Goal: Transaction & Acquisition: Purchase product/service

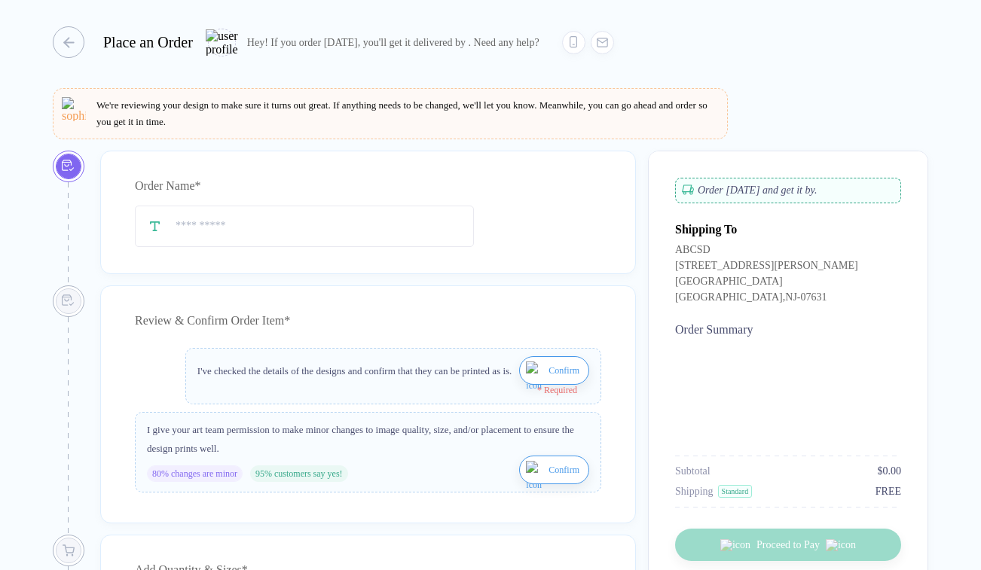
type input "**********"
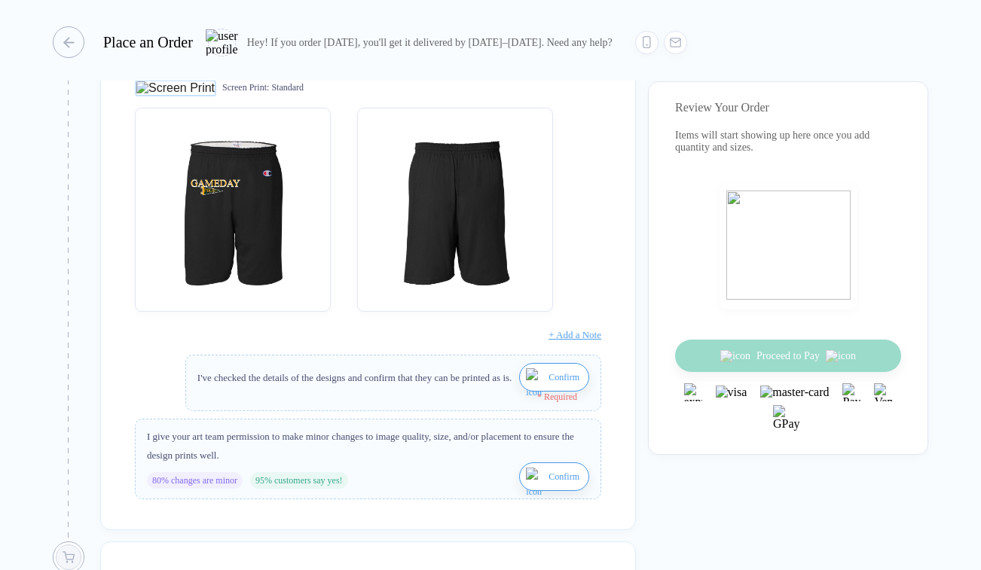
scroll to position [300, 0]
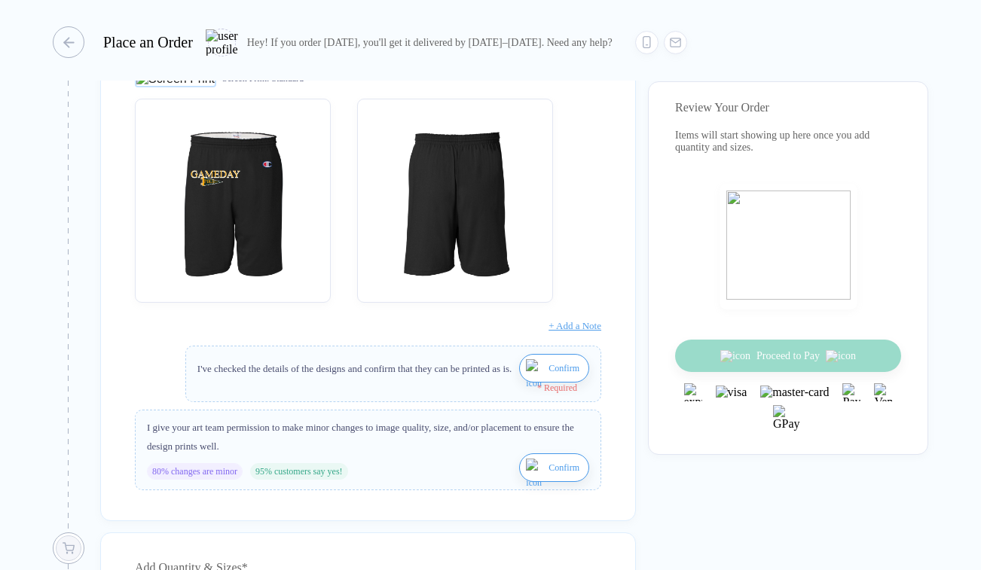
click at [537, 368] on button "Confirm" at bounding box center [554, 368] width 70 height 29
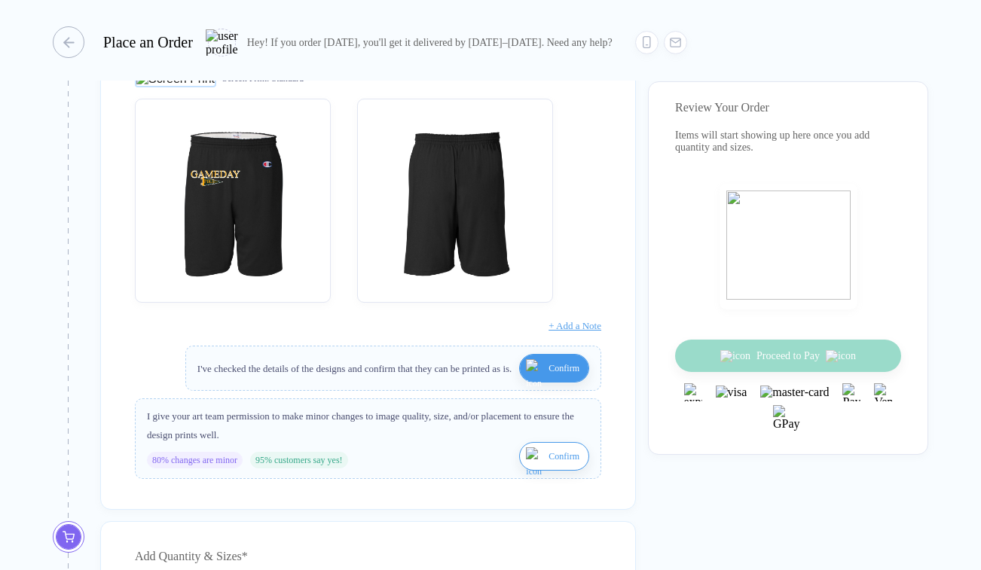
click at [548, 466] on span "Confirm" at bounding box center [563, 456] width 31 height 24
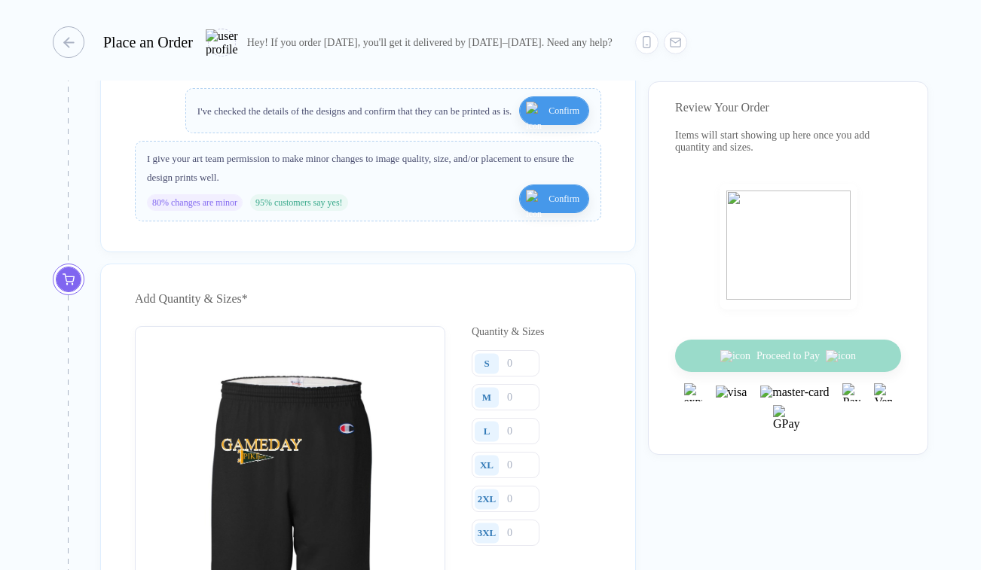
scroll to position [563, 0]
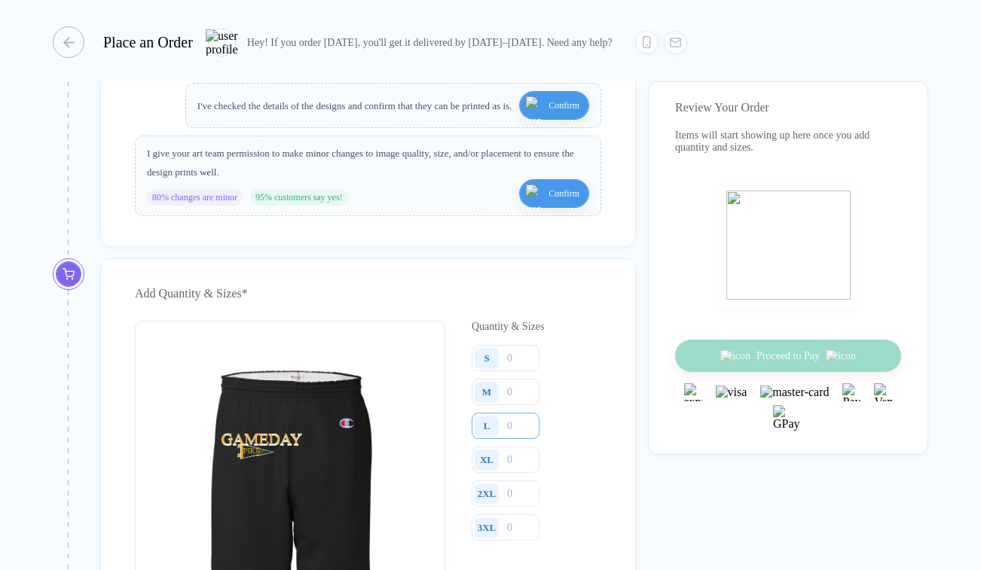
click at [523, 434] on input "number" at bounding box center [505, 426] width 68 height 26
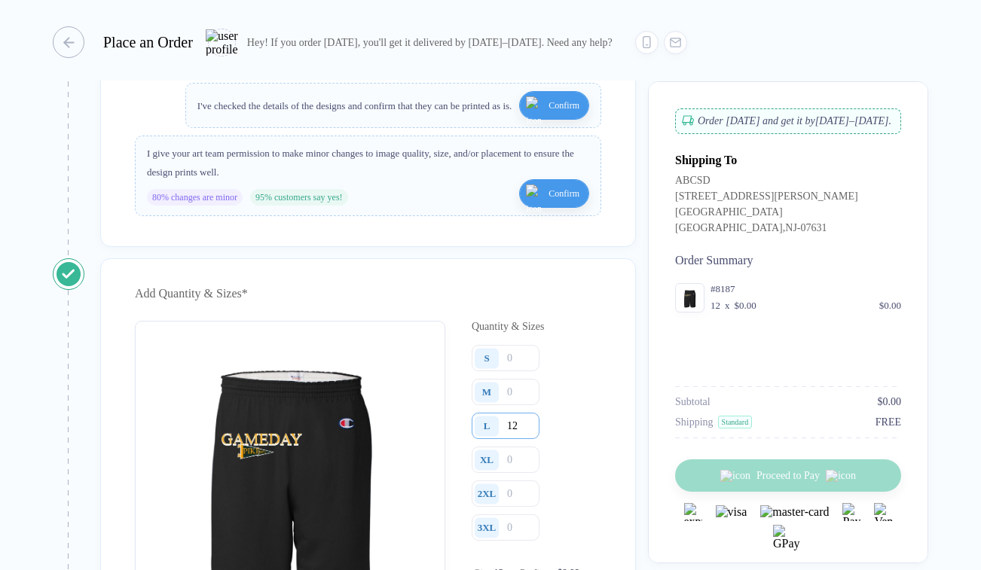
type input "12"
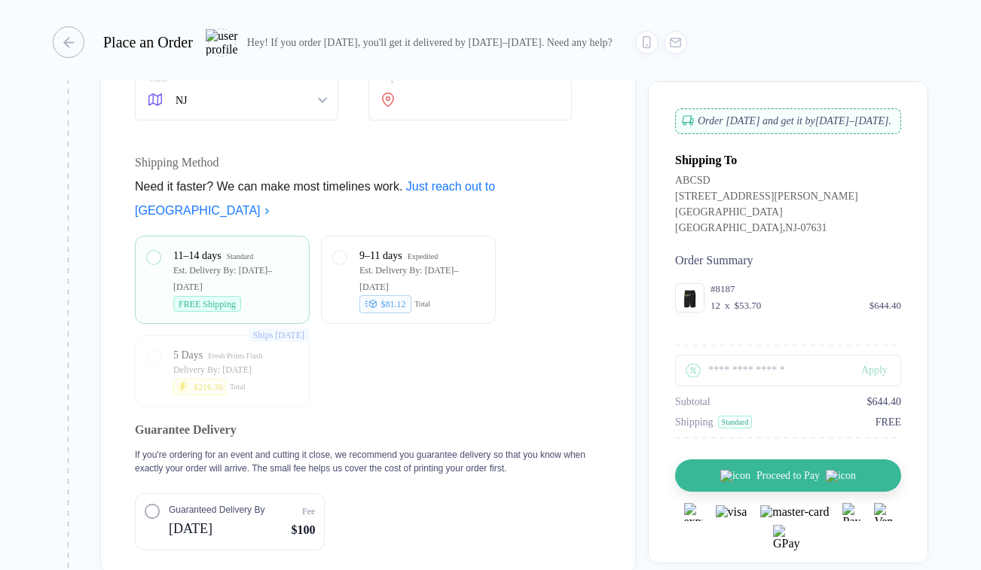
scroll to position [1455, 0]
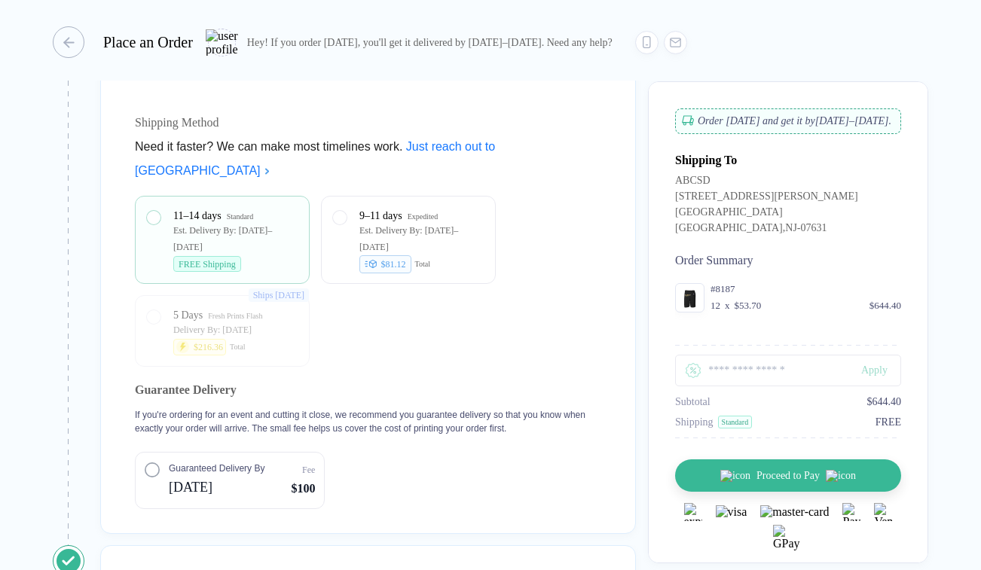
click at [236, 499] on span "[DATE]" at bounding box center [217, 487] width 96 height 24
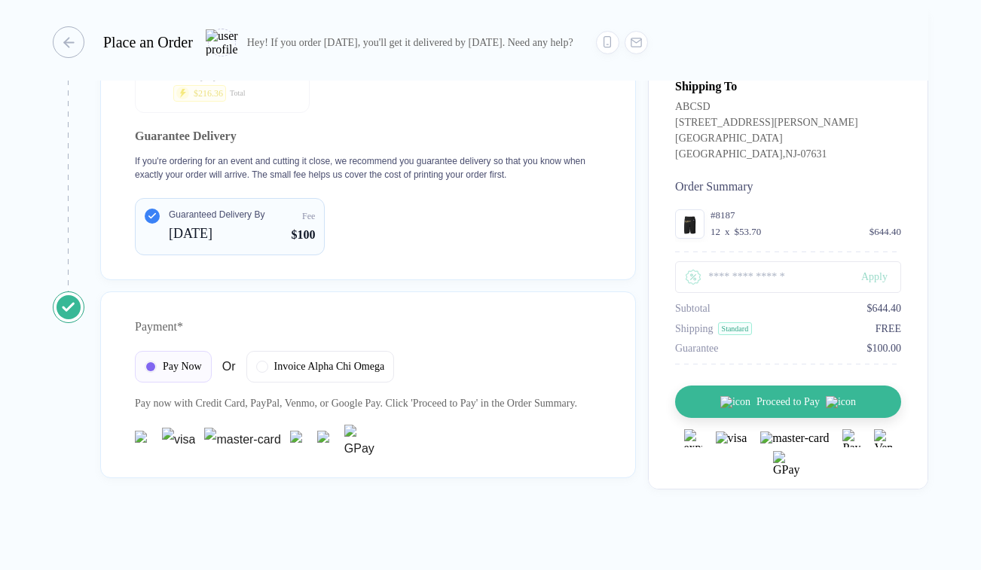
scroll to position [1757, 0]
click at [280, 352] on div "Invoice Alpha Chi Omega" at bounding box center [320, 365] width 148 height 32
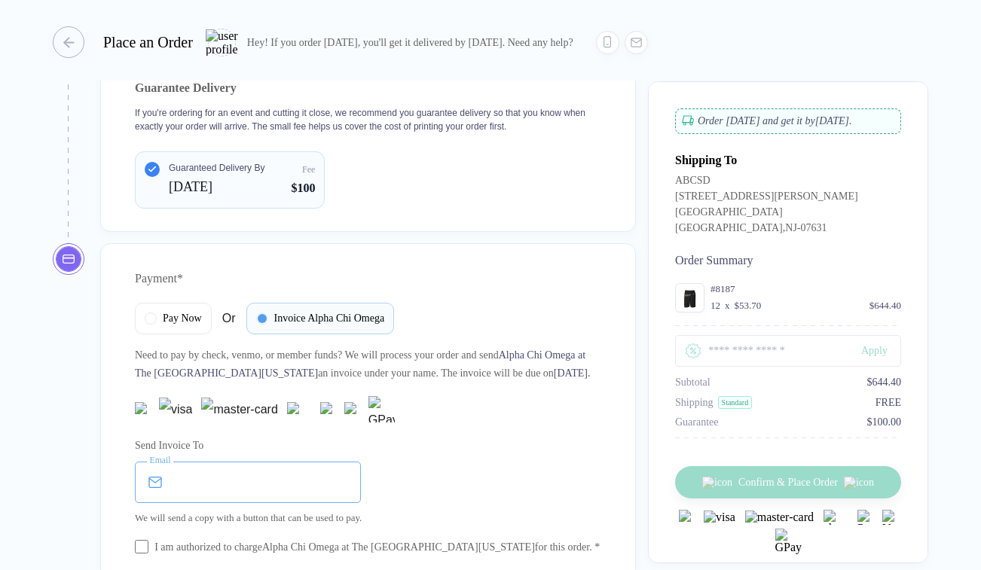
click at [218, 503] on input "email" at bounding box center [248, 482] width 226 height 41
type input "**********"
type input "*********"
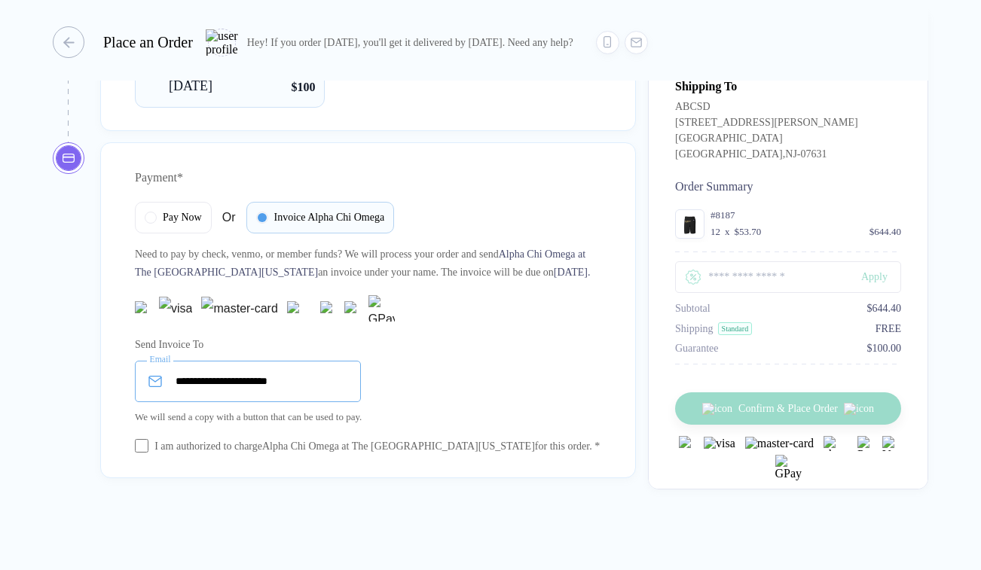
scroll to position [1923, 0]
click at [159, 438] on div "I am authorized to charge Alpha Chi Omega at The [GEOGRAPHIC_DATA][US_STATE] fo…" at bounding box center [376, 446] width 445 height 17
click at [340, 373] on keeper-lock "Open Keeper Popup" at bounding box center [337, 382] width 18 height 18
click at [300, 371] on input "**********" at bounding box center [248, 381] width 226 height 41
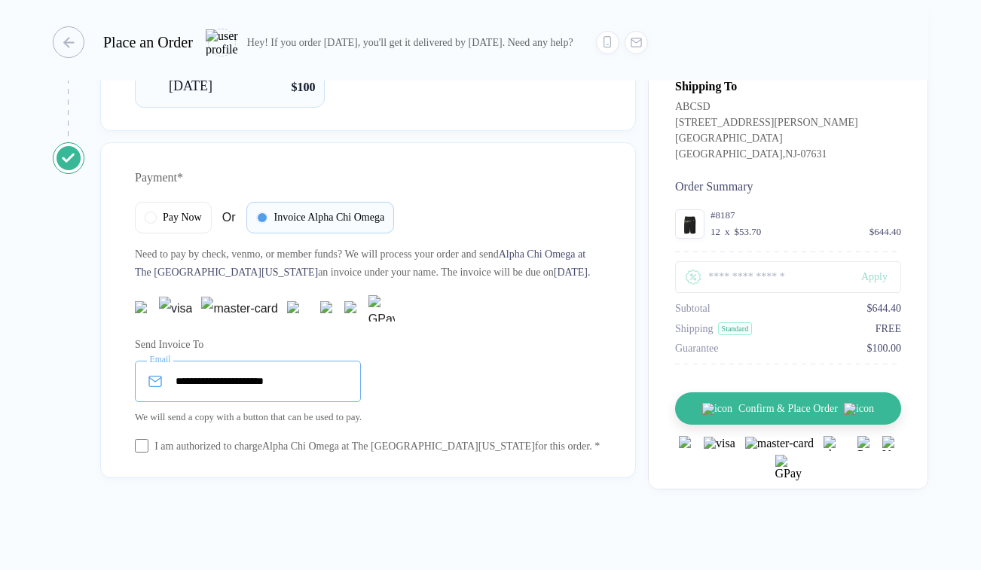
type input "**********"
click at [577, 335] on div "Send Invoice To" at bounding box center [368, 345] width 466 height 24
click at [762, 425] on button "Confirm & Place Order" at bounding box center [794, 408] width 226 height 32
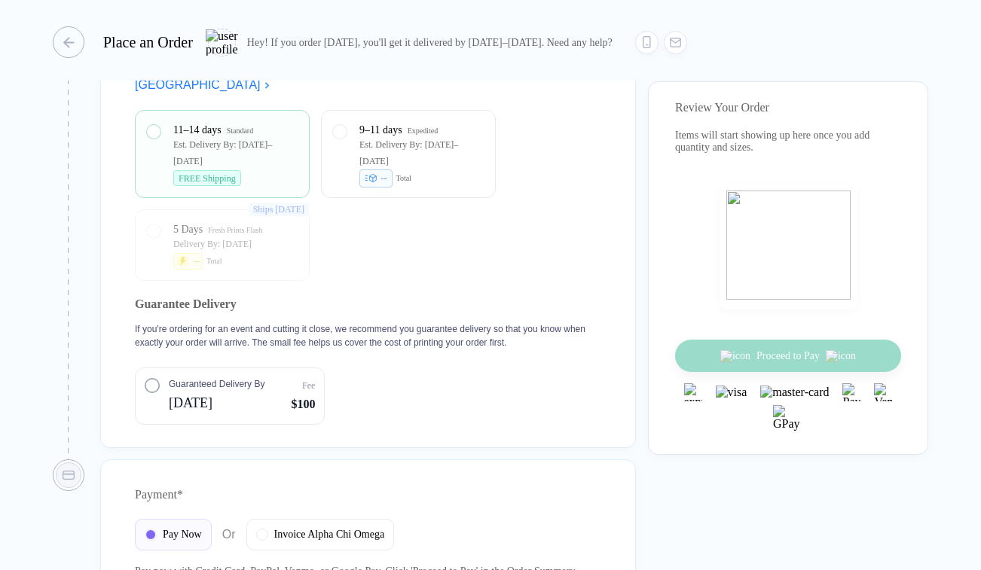
scroll to position [1518, 0]
click at [238, 389] on span "[DATE]" at bounding box center [217, 401] width 96 height 24
click at [357, 120] on div "9–11 days Expedited Est. Delivery By: [DATE]–[DATE] -- Total" at bounding box center [408, 149] width 151 height 64
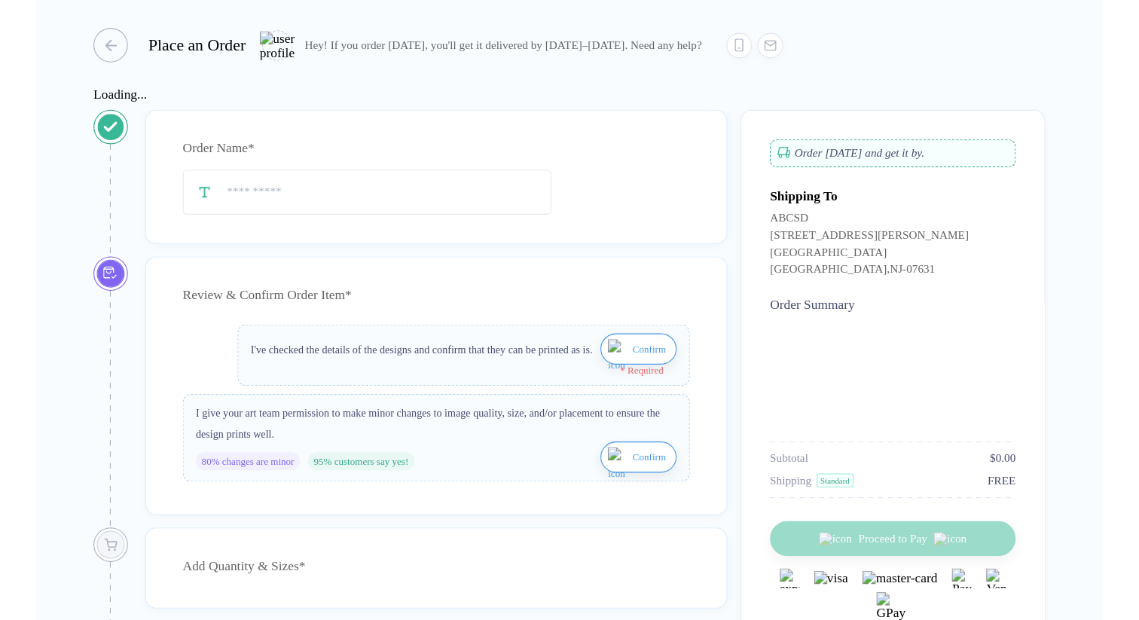
scroll to position [2, 0]
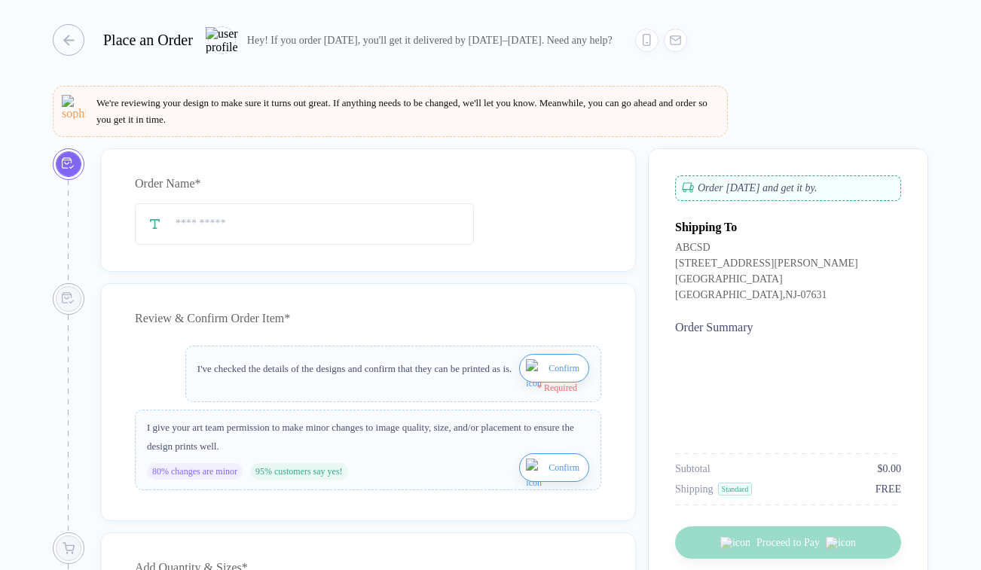
type input "**********"
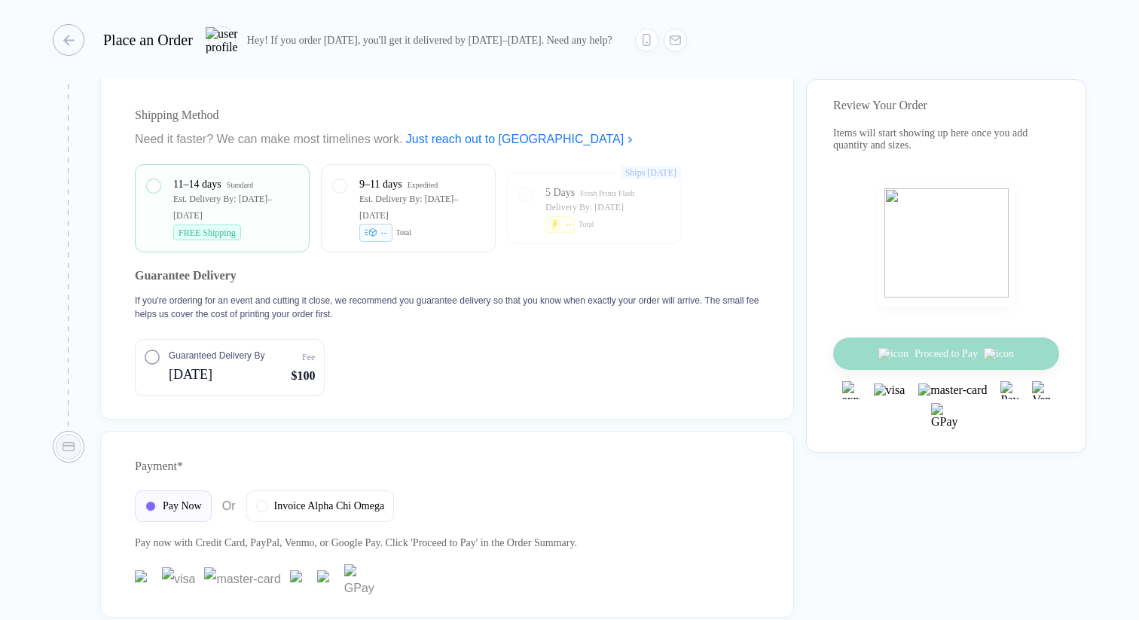
scroll to position [1459, 0]
click at [157, 361] on circle "button" at bounding box center [152, 355] width 14 height 14
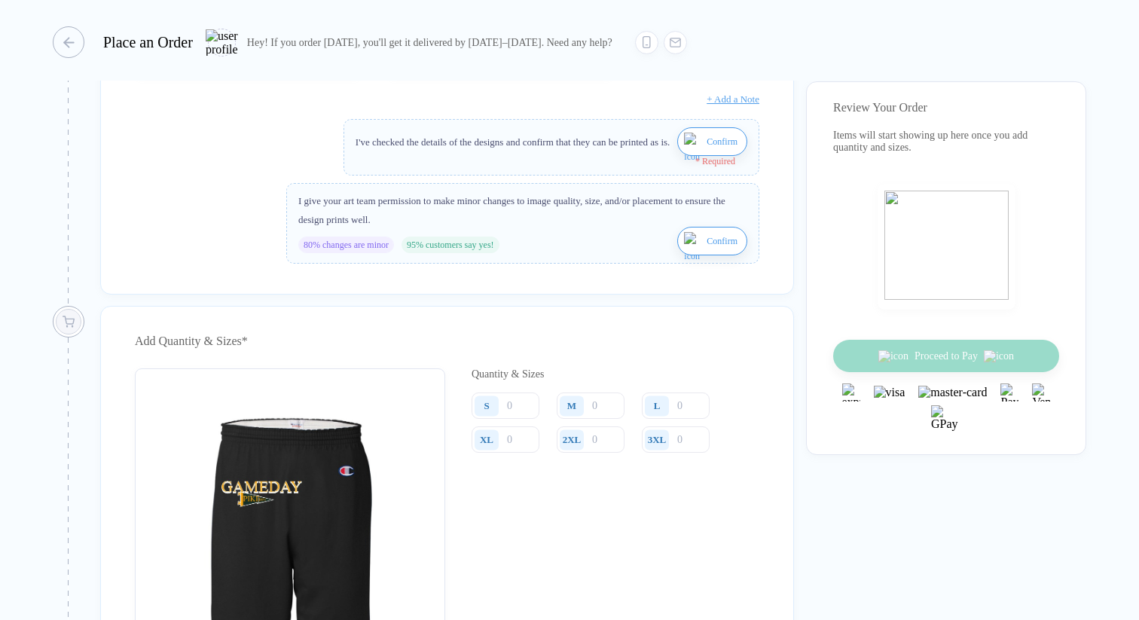
scroll to position [541, 0]
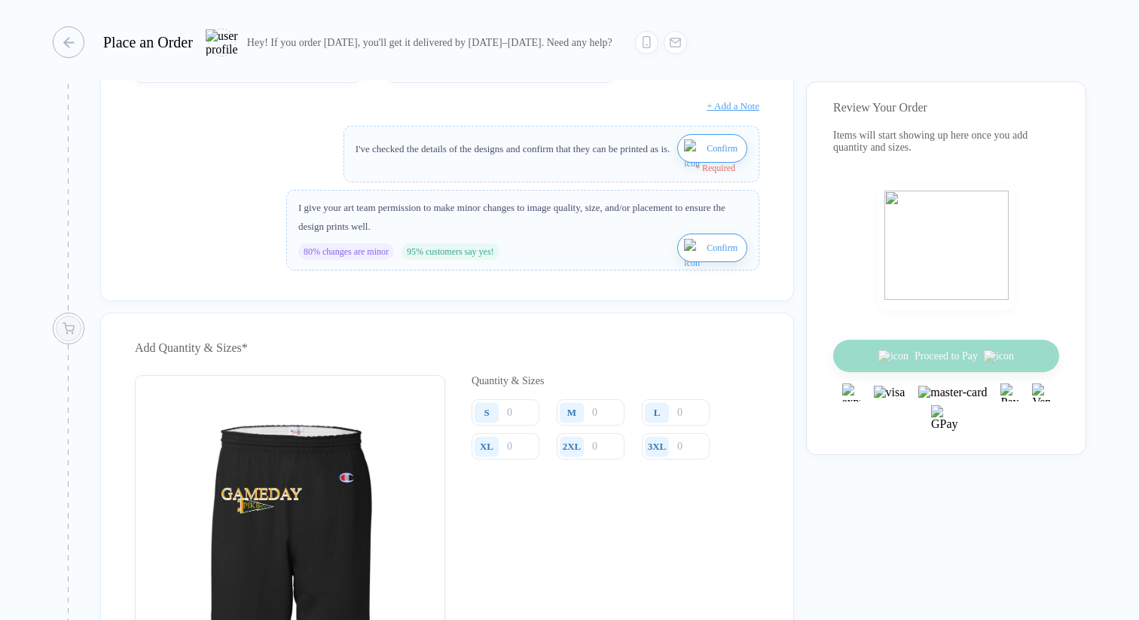
click at [708, 160] on span "Confirm" at bounding box center [721, 148] width 31 height 24
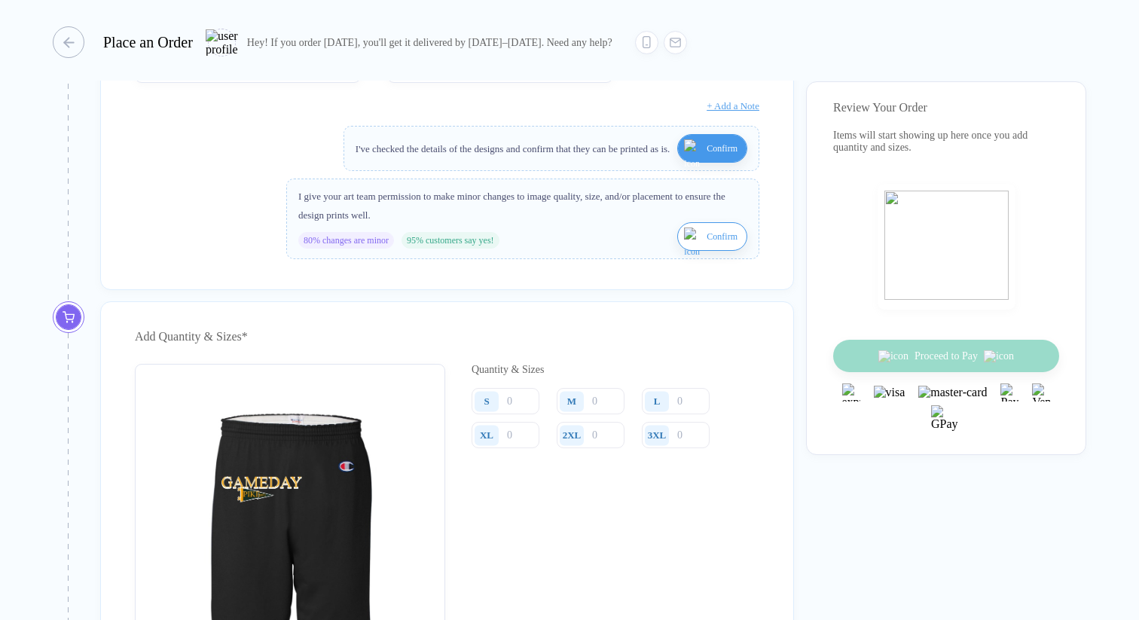
click at [706, 249] on span "Confirm" at bounding box center [721, 236] width 31 height 24
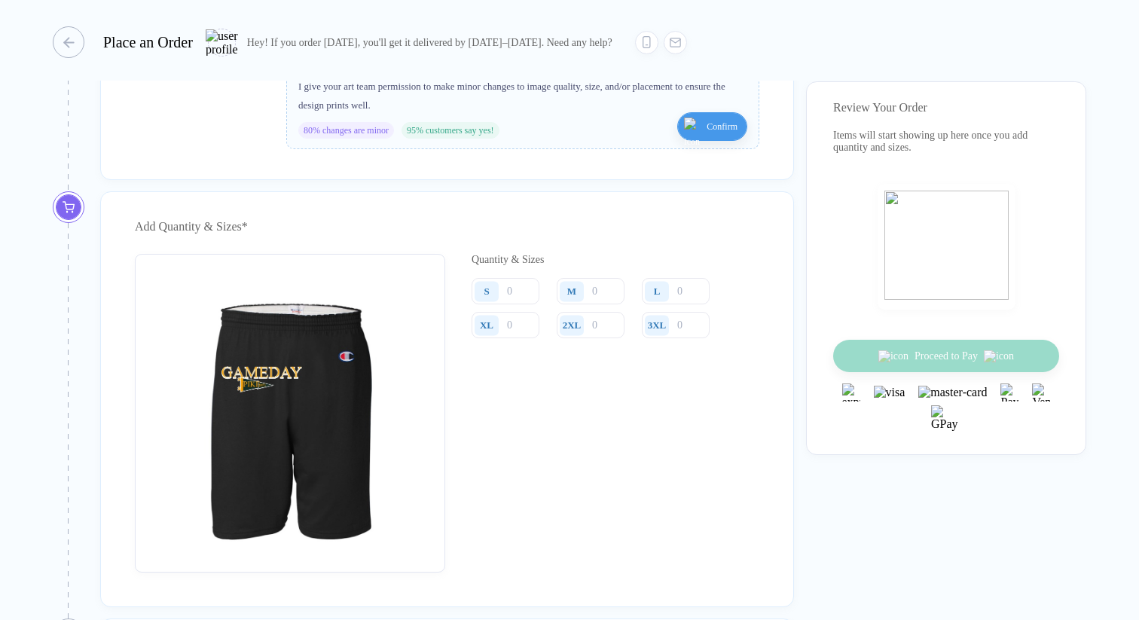
scroll to position [669, 0]
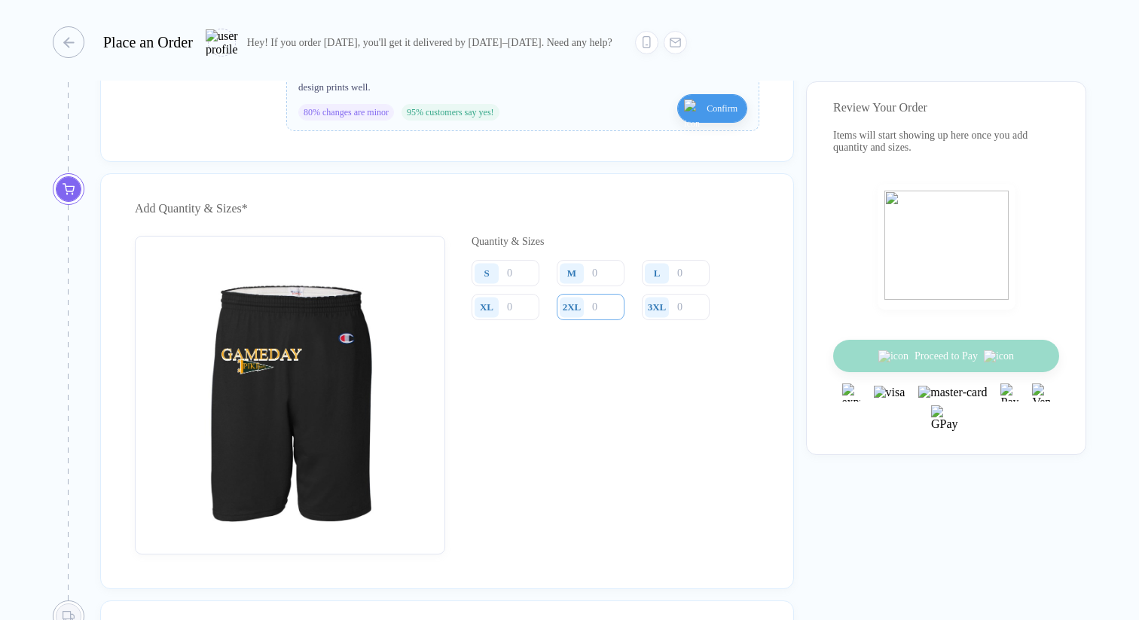
click at [600, 320] on input "number" at bounding box center [591, 307] width 68 height 26
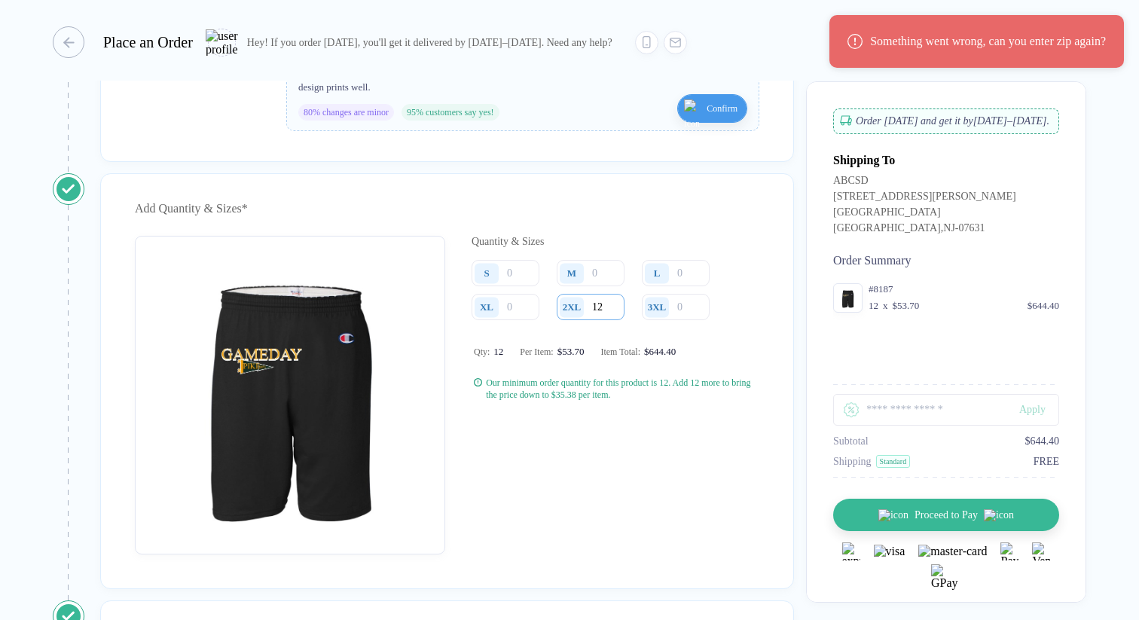
type input "12"
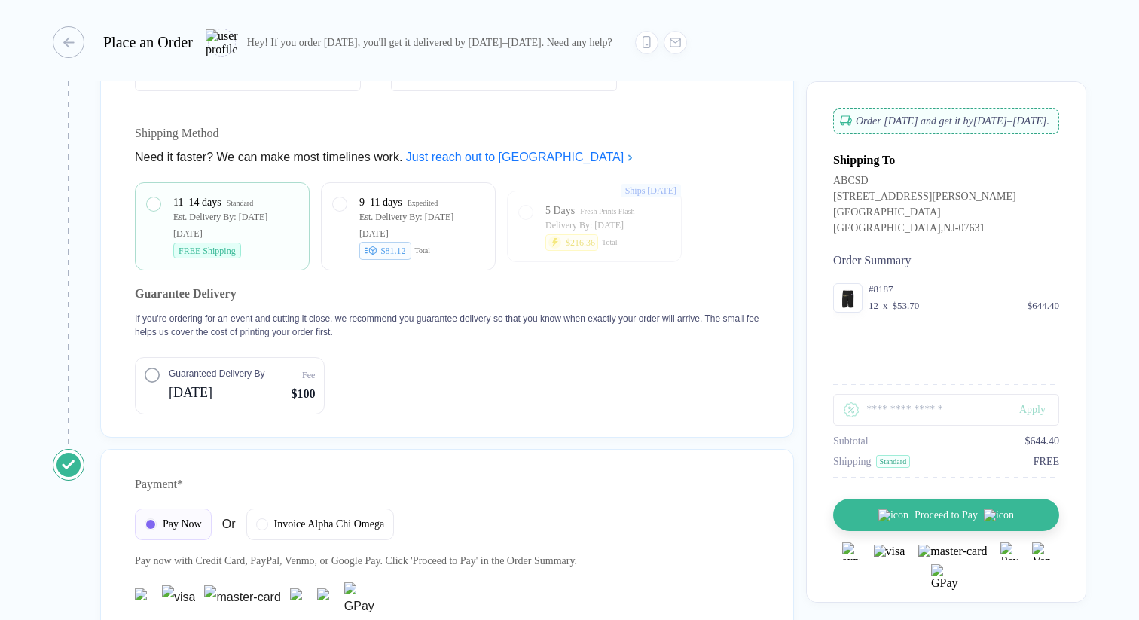
scroll to position [1439, 0]
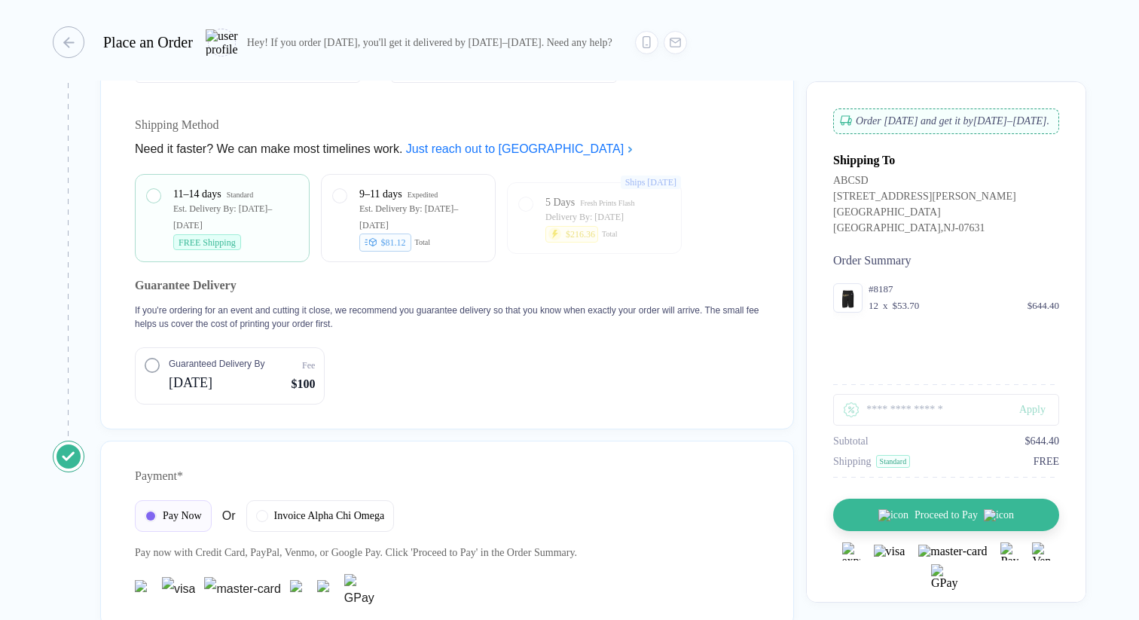
click at [179, 371] on span "Guaranteed Delivery By" at bounding box center [217, 364] width 96 height 14
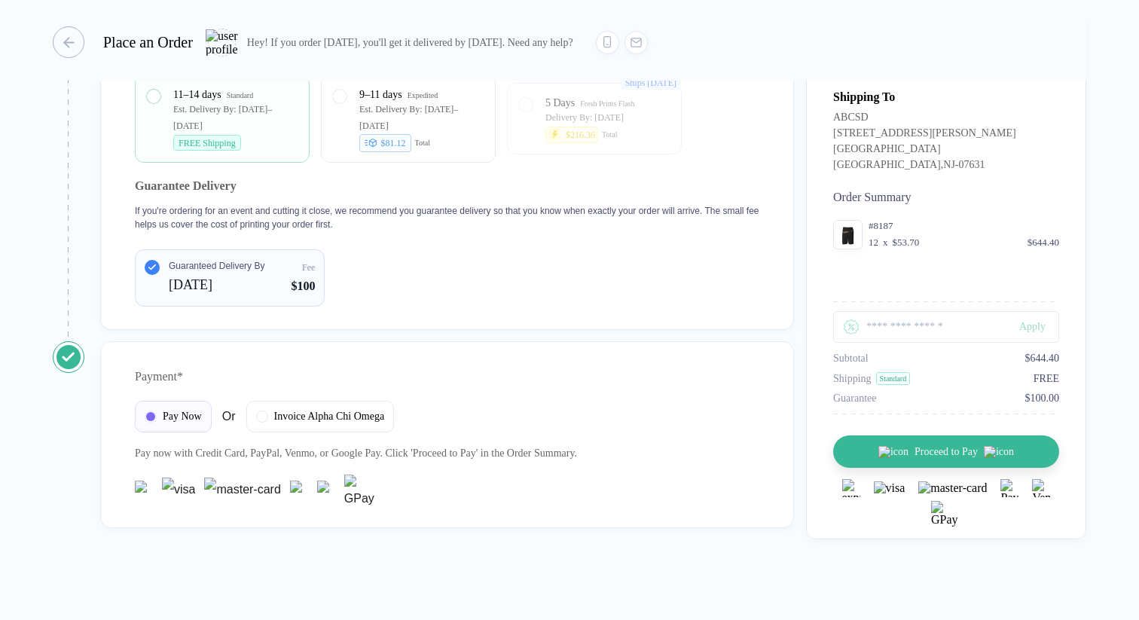
scroll to position [1560, 0]
click at [296, 422] on div "Invoice Alpha Chi Omega" at bounding box center [320, 414] width 148 height 32
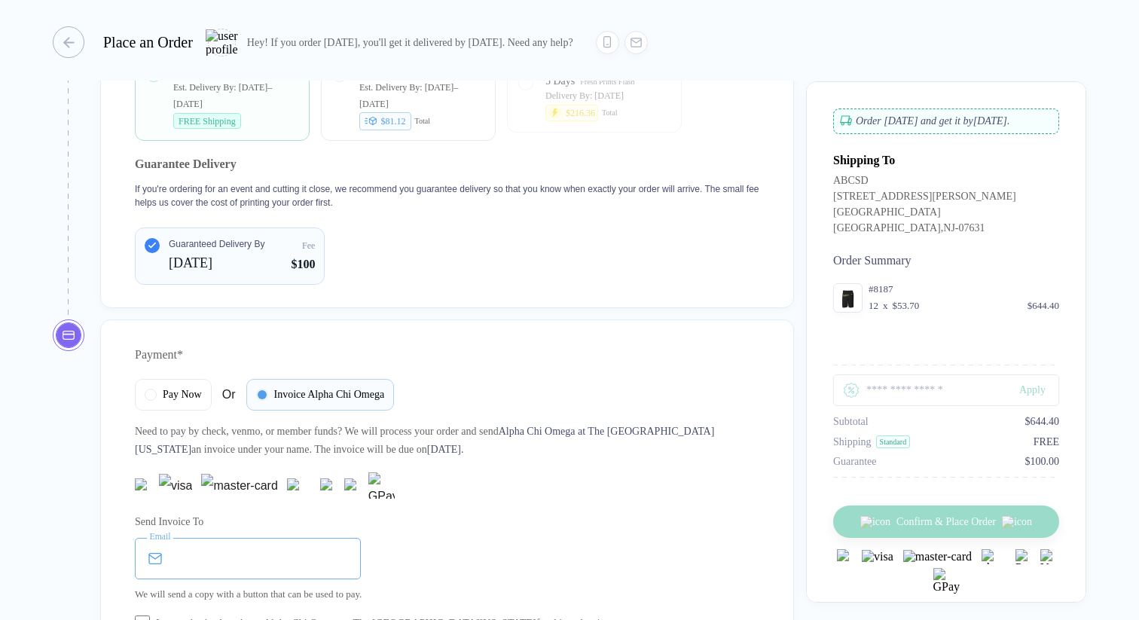
click at [251, 574] on input "email" at bounding box center [248, 558] width 226 height 41
type input "**********"
type input "**"
type input "**********"
click at [445, 499] on div at bounding box center [447, 485] width 624 height 26
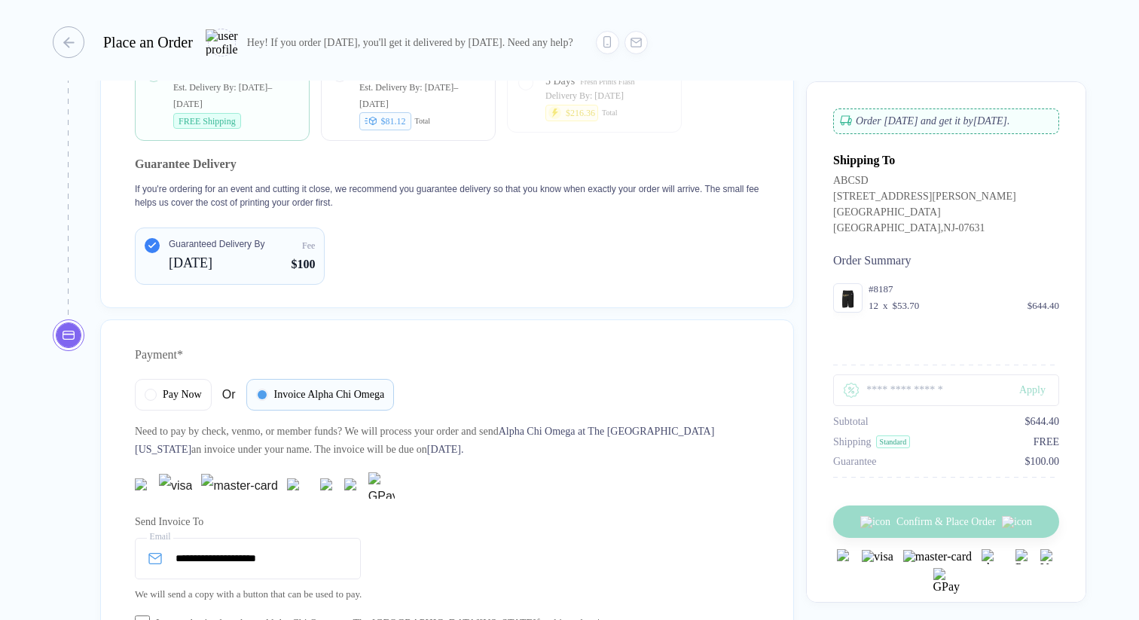
scroll to position [1710, 0]
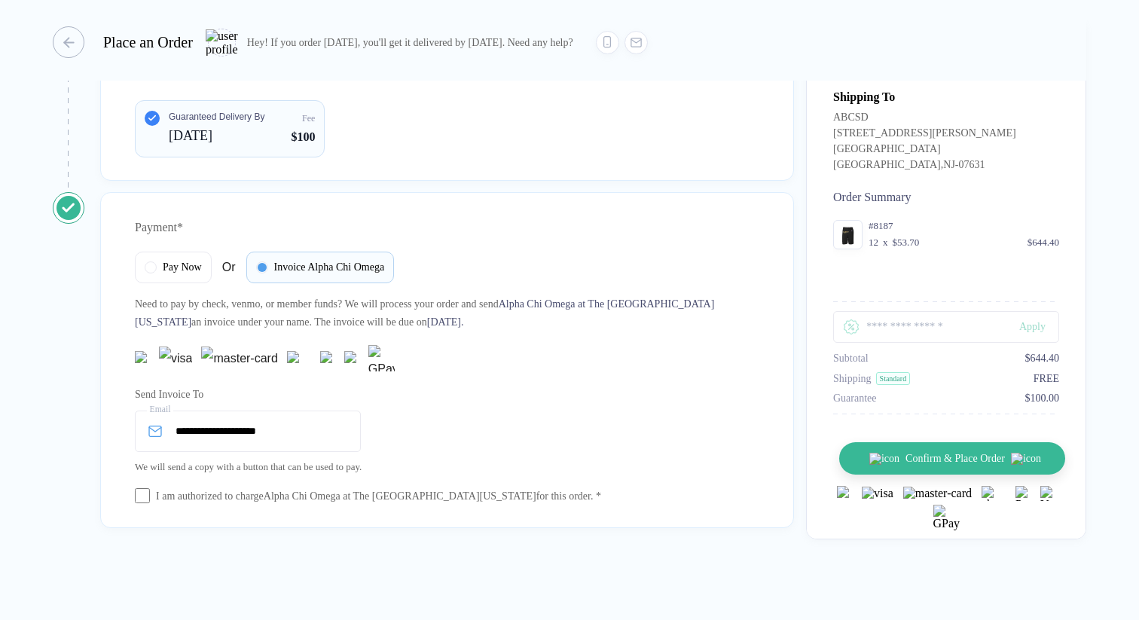
click at [923, 474] on button "Confirm & Place Order" at bounding box center [952, 458] width 226 height 32
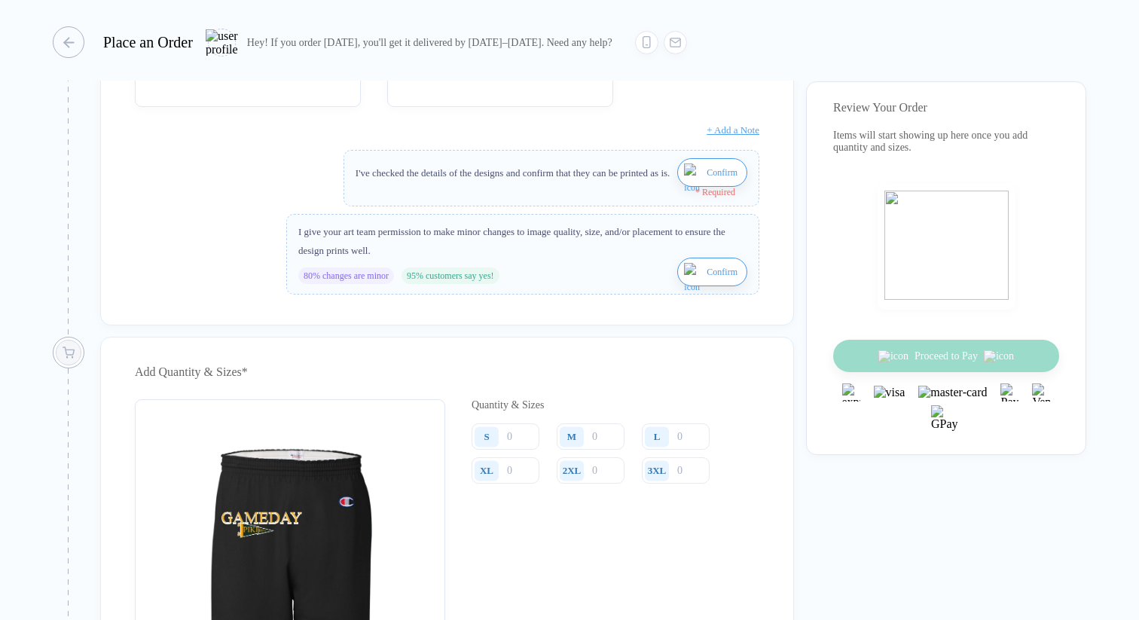
scroll to position [525, 0]
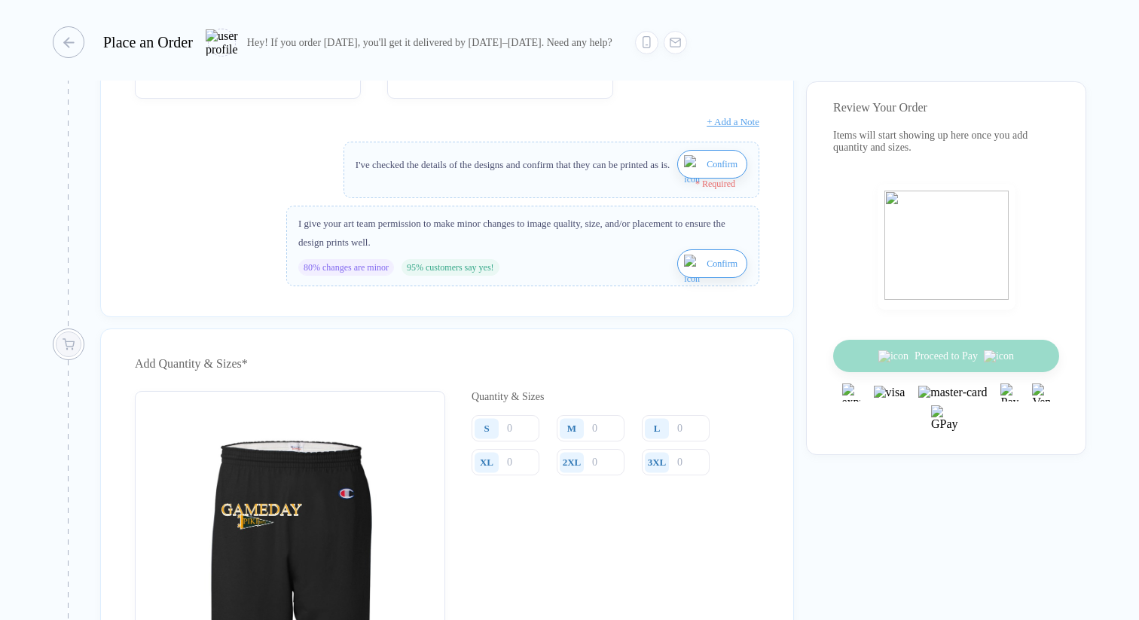
click at [712, 175] on span "Confirm" at bounding box center [721, 164] width 31 height 24
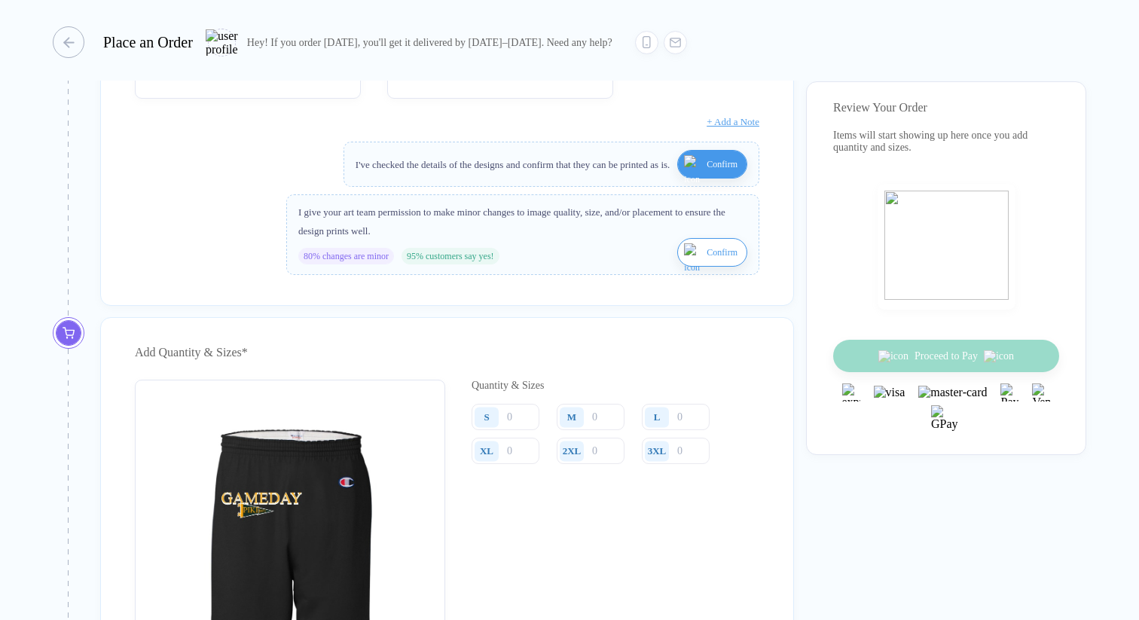
click at [709, 264] on span "Confirm" at bounding box center [721, 252] width 31 height 24
click at [598, 464] on input "number" at bounding box center [591, 451] width 68 height 26
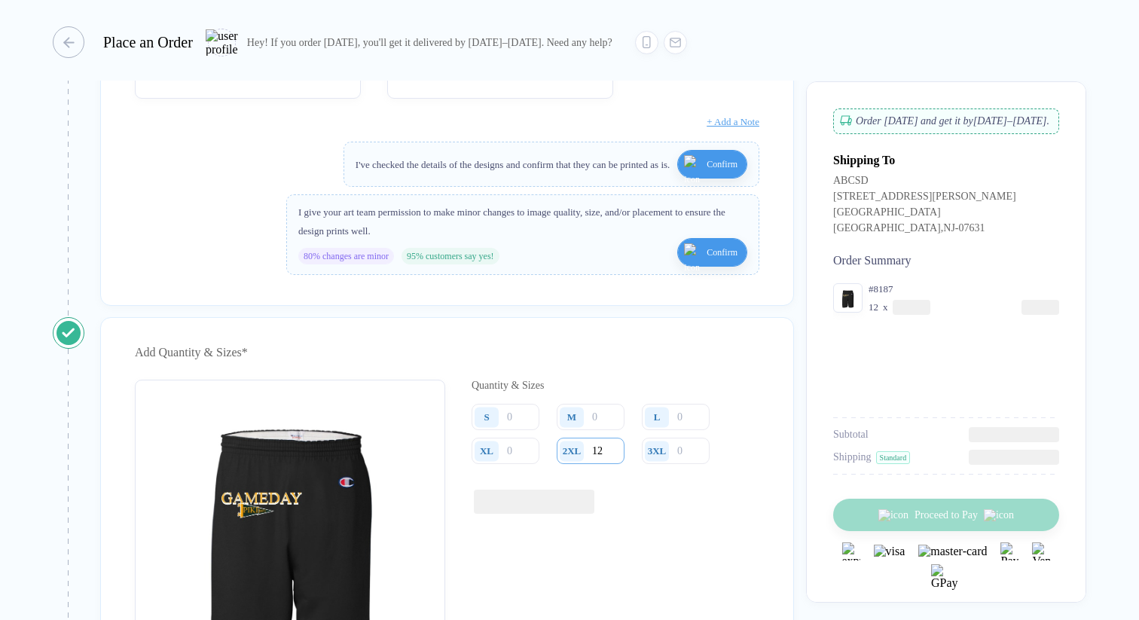
type input "12"
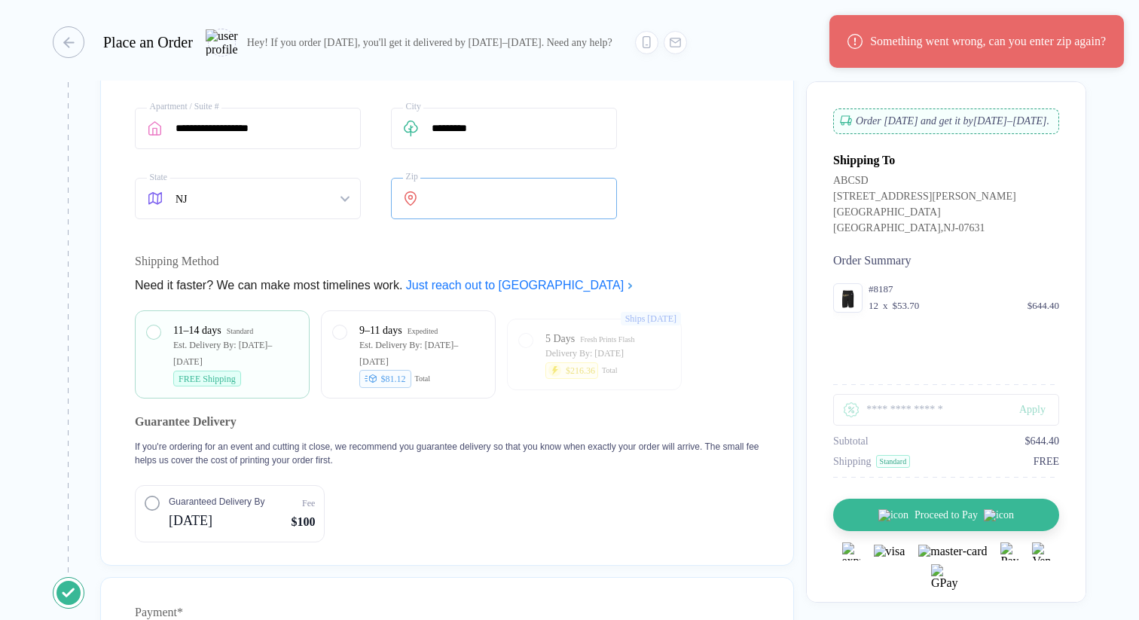
scroll to position [1315, 0]
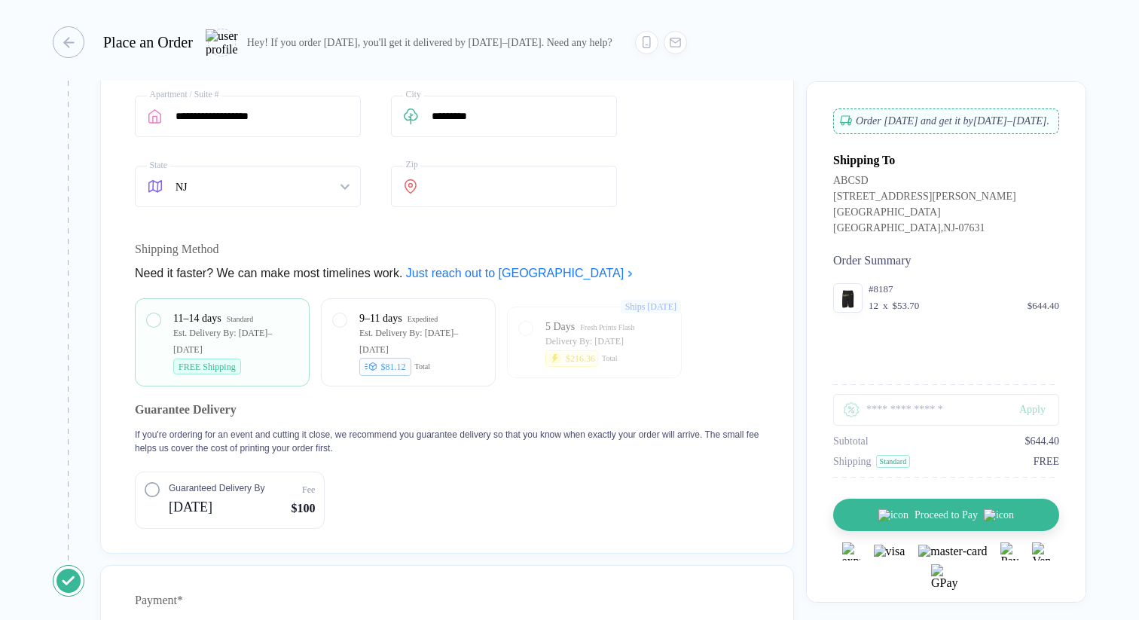
click at [197, 495] on span "Guaranteed Delivery By" at bounding box center [217, 488] width 96 height 14
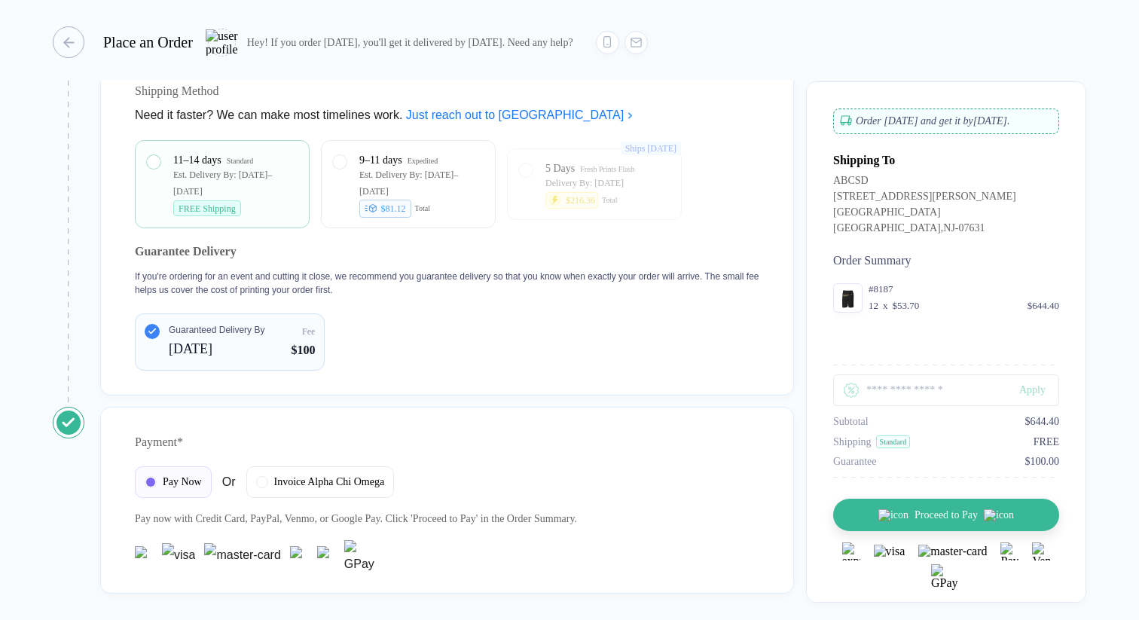
scroll to position [1560, 0]
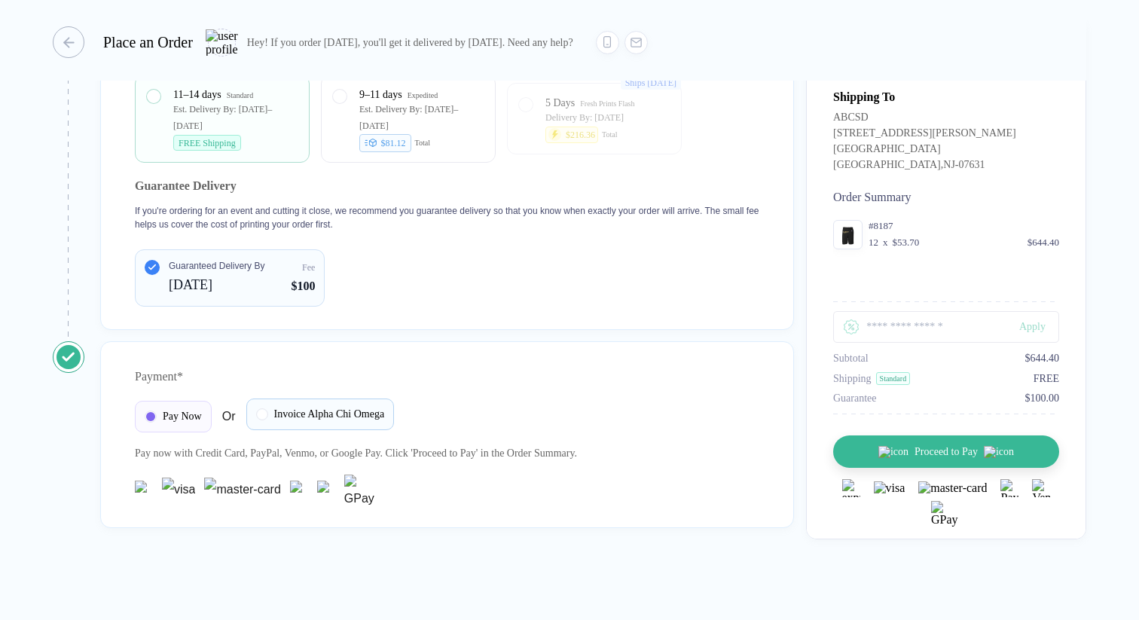
click at [267, 420] on div "Invoice Alpha Chi Omega" at bounding box center [320, 414] width 148 height 32
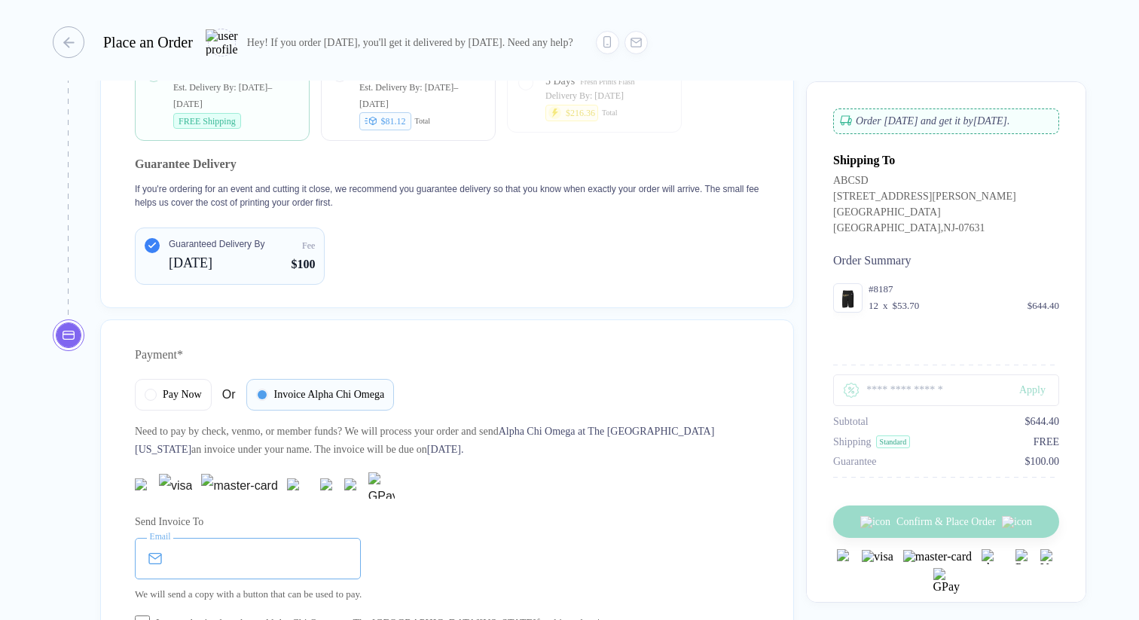
click at [246, 579] on input "email" at bounding box center [248, 558] width 226 height 41
type input "**********"
type input "**"
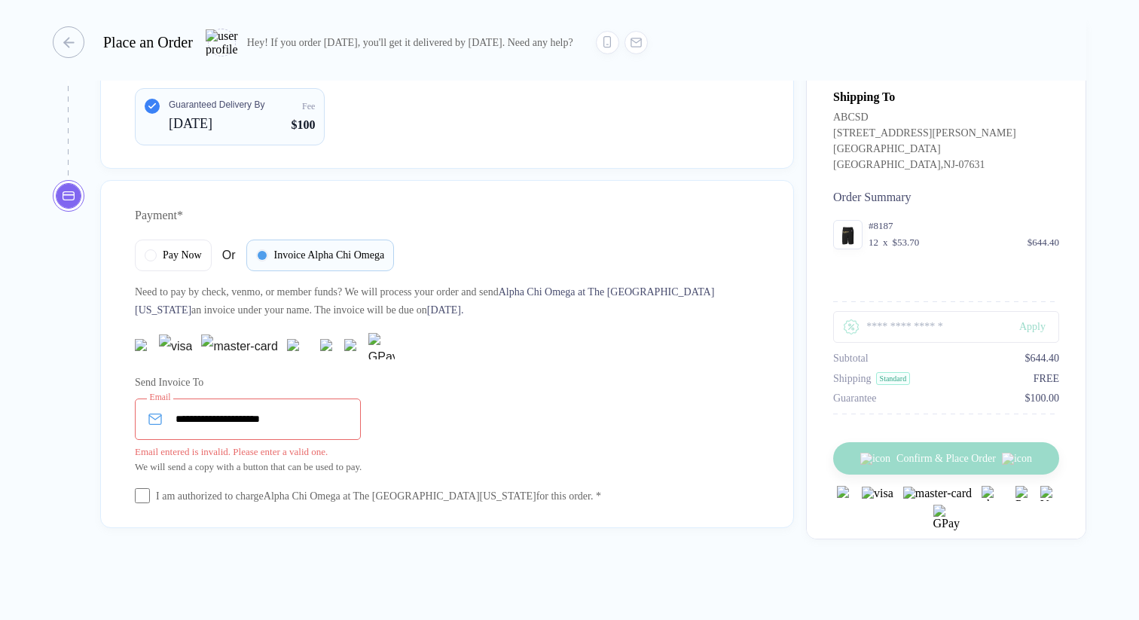
scroll to position [1721, 0]
type input "**********"
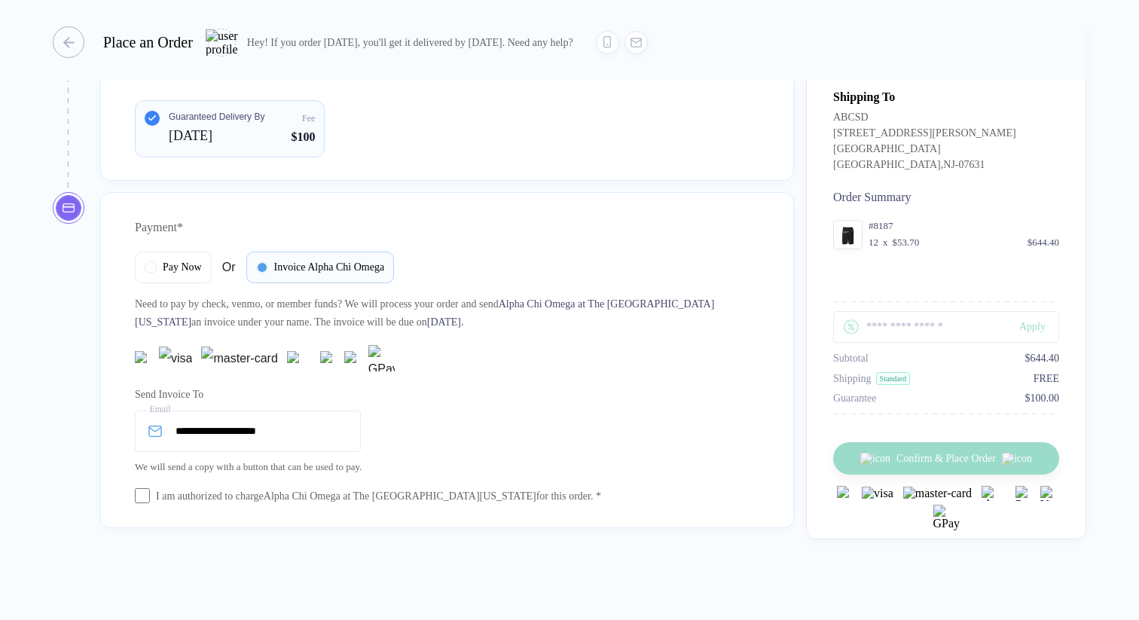
click at [151, 494] on div "I am authorized to charge Alpha Chi Omega at The [GEOGRAPHIC_DATA][US_STATE] fo…" at bounding box center [447, 496] width 624 height 17
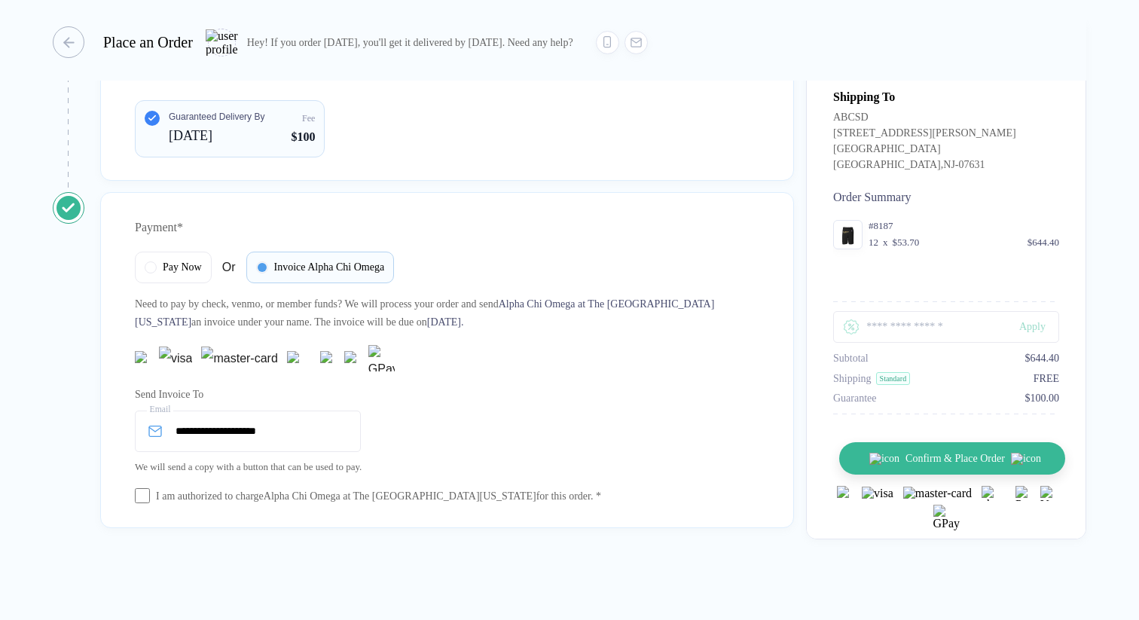
click at [925, 465] on span "Confirm & Place Order" at bounding box center [954, 459] width 99 height 12
